Goal: Check status: Check status

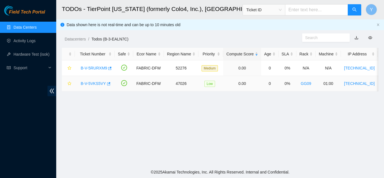
click at [95, 83] on link "B-V-5VKS5VY" at bounding box center [93, 83] width 25 height 4
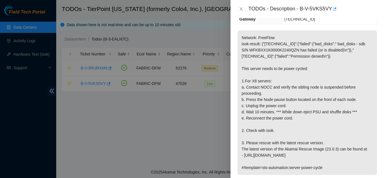
scroll to position [84, 0]
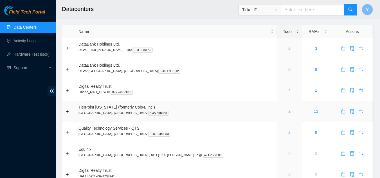
click at [288, 110] on link "2" at bounding box center [289, 111] width 2 height 4
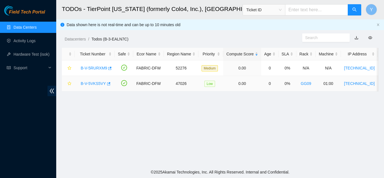
click at [90, 84] on link "B-V-5VKS5VY" at bounding box center [93, 83] width 25 height 4
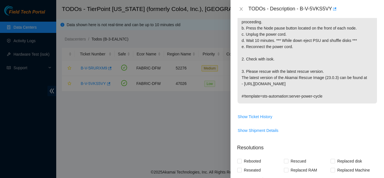
scroll to position [169, 0]
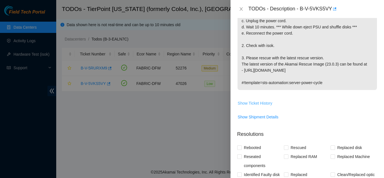
click at [259, 103] on span "Show Ticket History" at bounding box center [255, 103] width 35 height 6
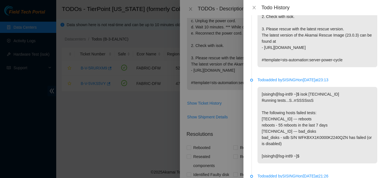
scroll to position [140, 0]
